Goal: Information Seeking & Learning: Learn about a topic

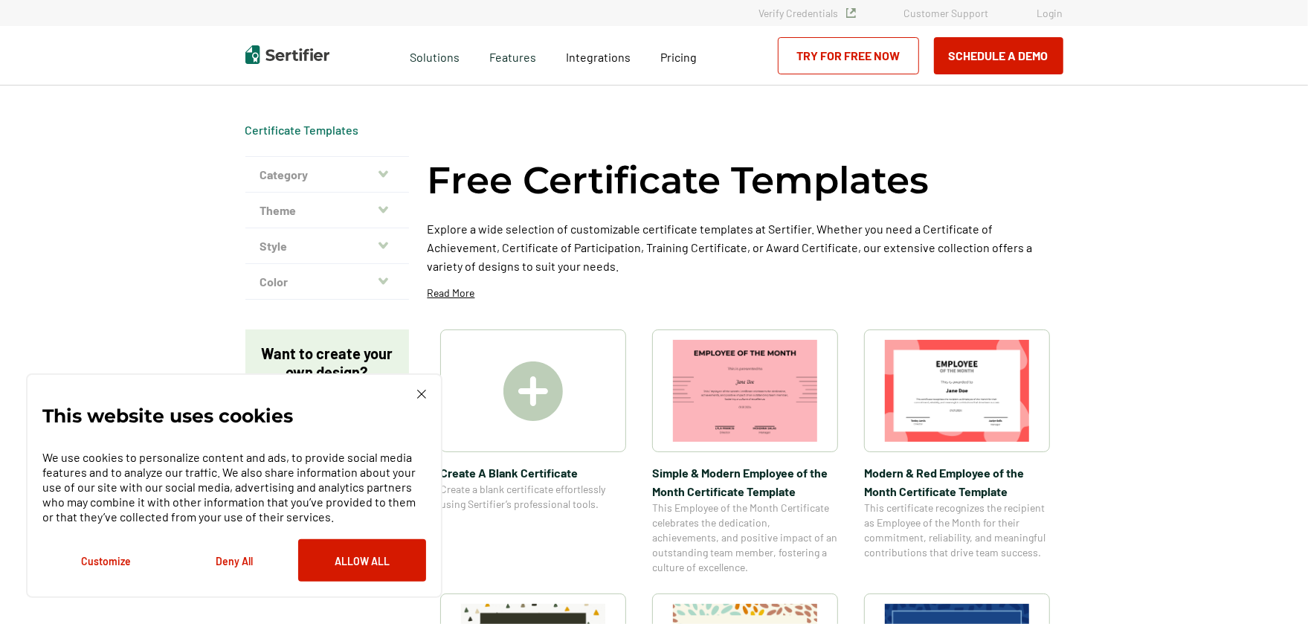
click at [537, 391] on img at bounding box center [532, 390] width 59 height 59
click at [386, 207] on icon "button" at bounding box center [383, 210] width 10 height 12
click at [385, 172] on icon "button" at bounding box center [383, 173] width 10 height 7
